Goal: Find specific page/section: Find specific page/section

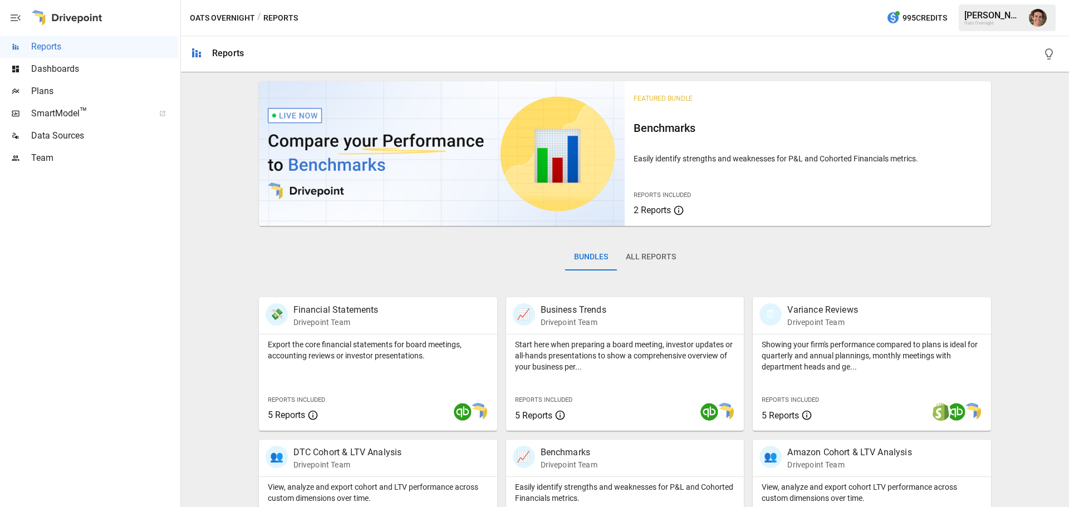
click at [64, 90] on span "Plans" at bounding box center [104, 91] width 147 height 13
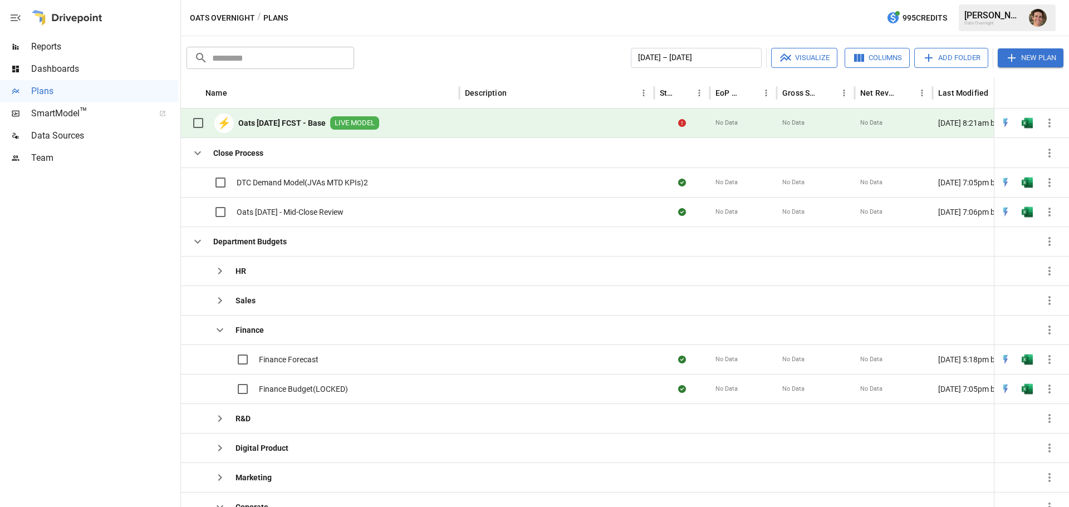
click at [302, 116] on div "⚡ Oats [DATE] FCST - Base LIVE MODEL" at bounding box center [283, 122] width 193 height 23
click at [312, 120] on b "Oats [DATE] FCST - Base" at bounding box center [281, 123] width 87 height 11
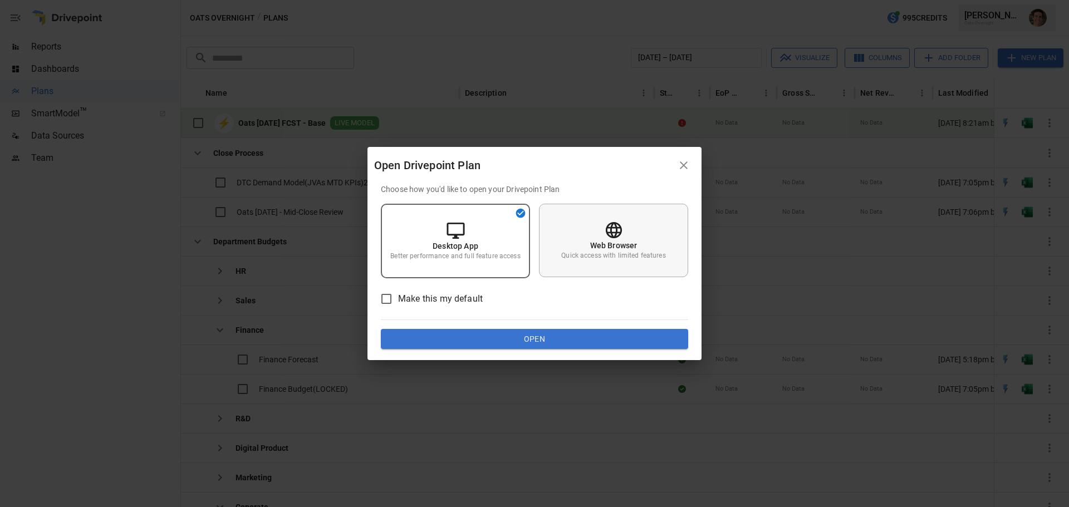
click at [604, 263] on div "Web Browser Quick access with limited features" at bounding box center [613, 241] width 149 height 74
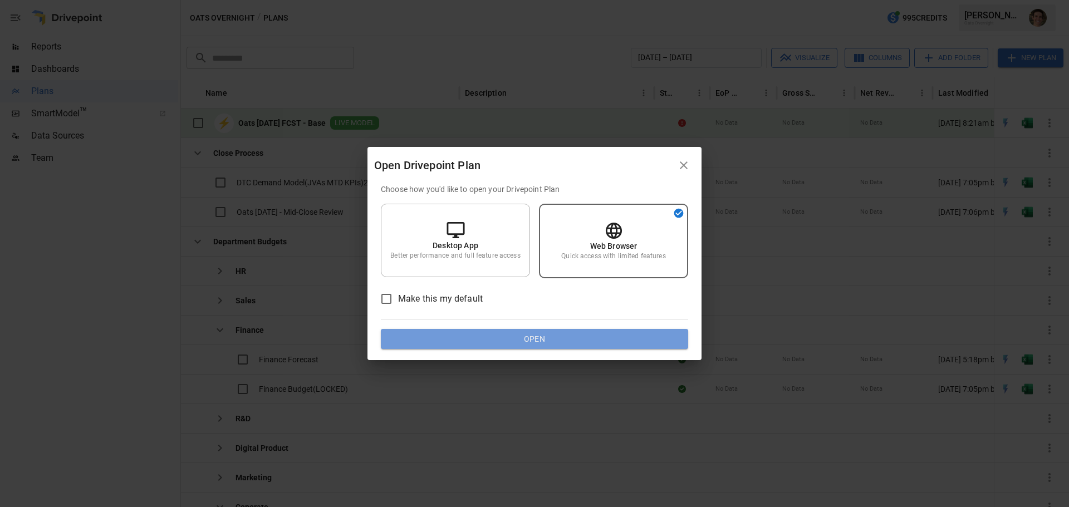
click at [573, 337] on button "Open" at bounding box center [534, 339] width 307 height 20
